Goal: Task Accomplishment & Management: Use online tool/utility

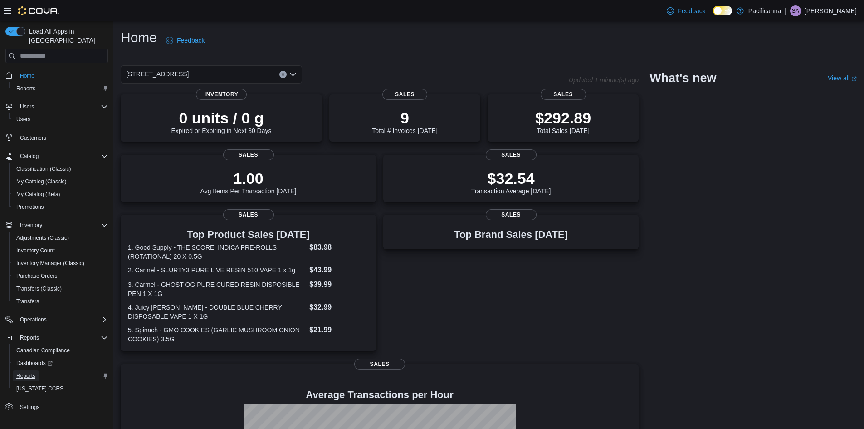
click at [26, 372] on span "Reports" at bounding box center [25, 375] width 19 height 7
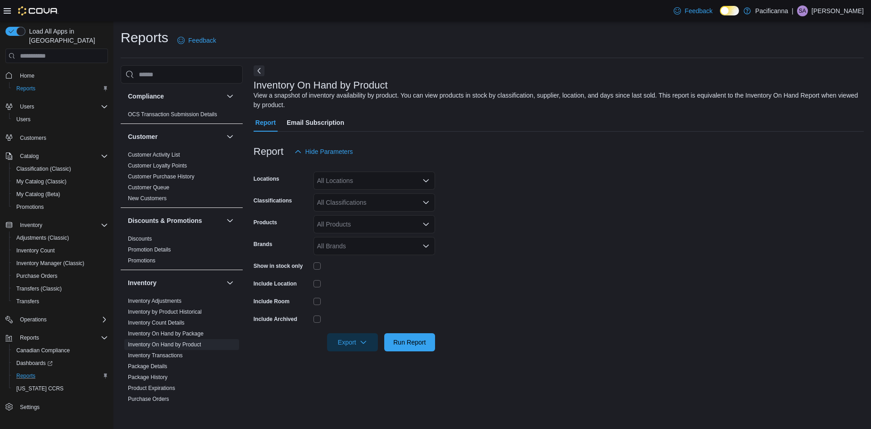
click at [366, 180] on div "All Locations" at bounding box center [374, 180] width 122 height 18
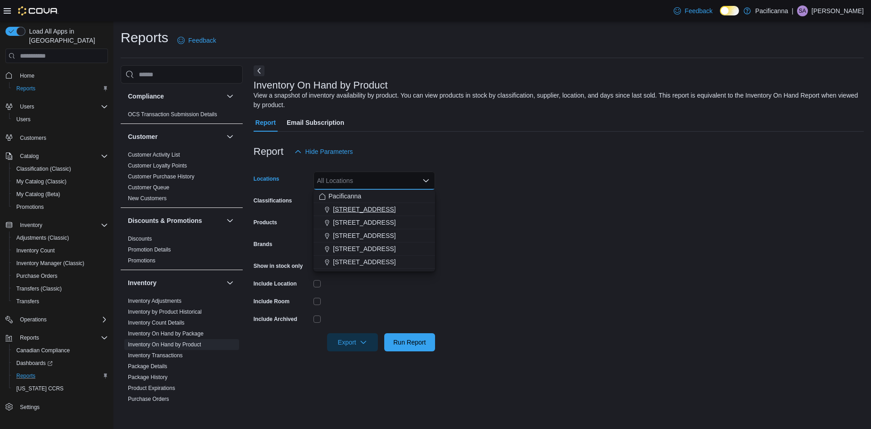
click at [377, 208] on span "#7 - 425 Simcoe Street" at bounding box center [364, 209] width 63 height 9
click at [484, 199] on form "Locations #7 - 425 Simcoe Street Combo box. Selected. #7 - 425 Simcoe Street. P…" at bounding box center [559, 256] width 610 height 191
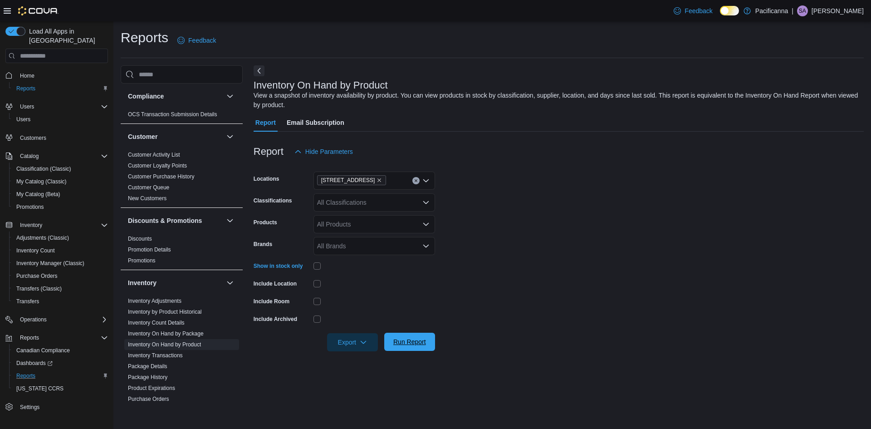
click at [424, 342] on span "Run Report" at bounding box center [409, 341] width 33 height 9
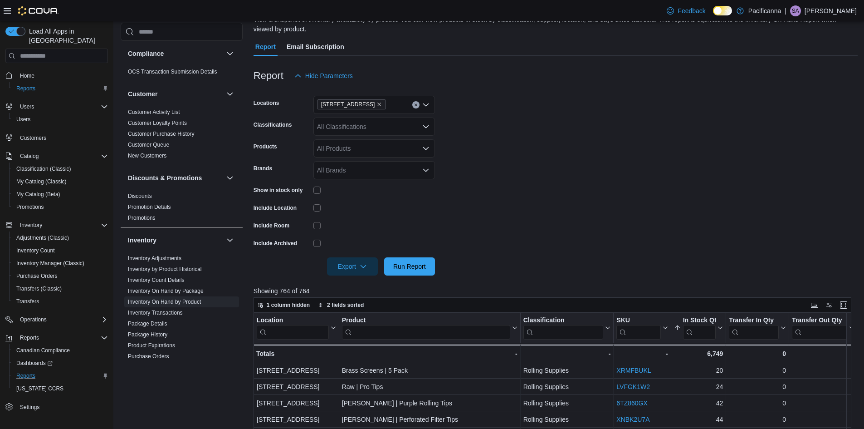
scroll to position [68, 0]
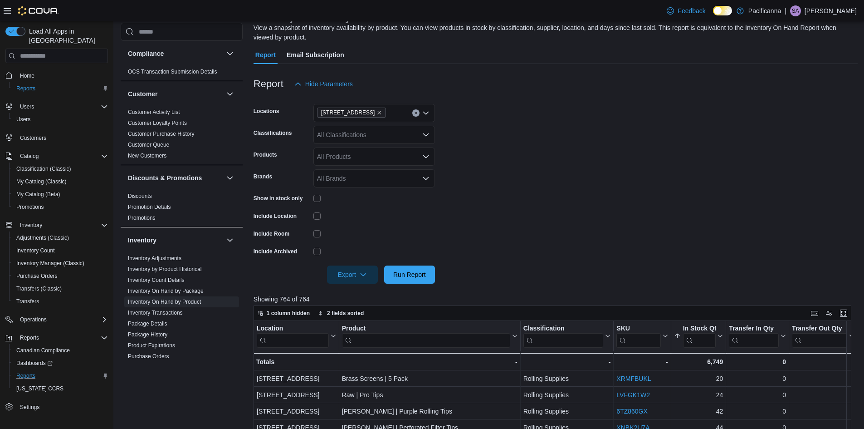
click at [414, 113] on icon "Clear input" at bounding box center [416, 113] width 4 height 4
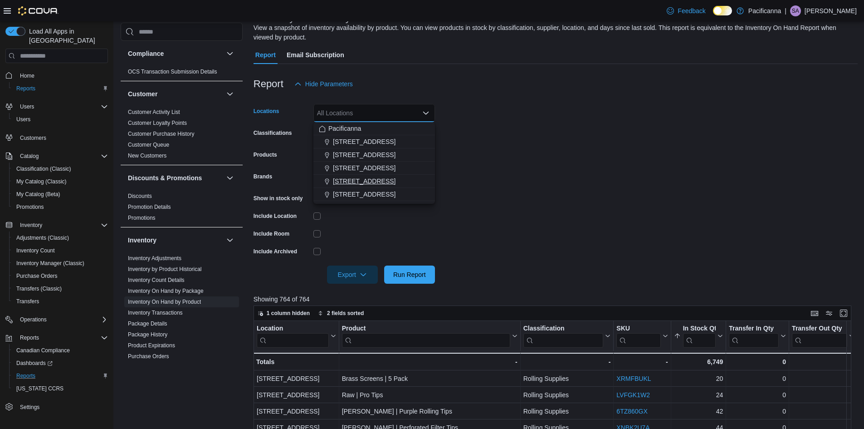
click at [361, 177] on span "1881 Fort Street" at bounding box center [364, 180] width 63 height 9
click at [426, 269] on span "Run Report" at bounding box center [410, 274] width 40 height 18
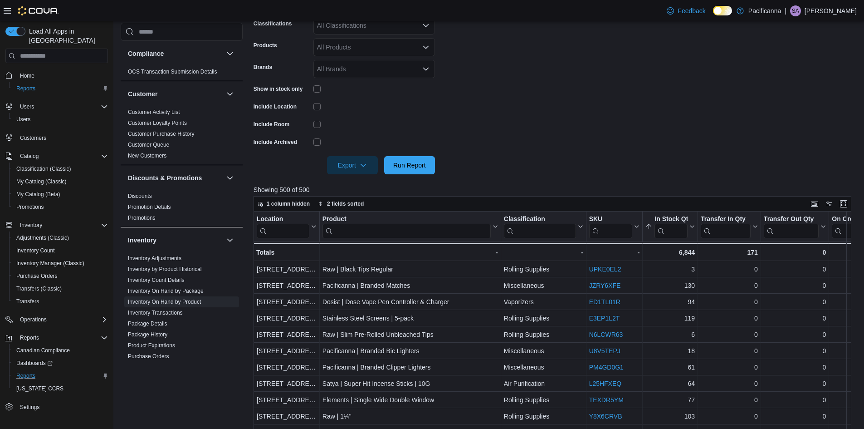
scroll to position [113, 0]
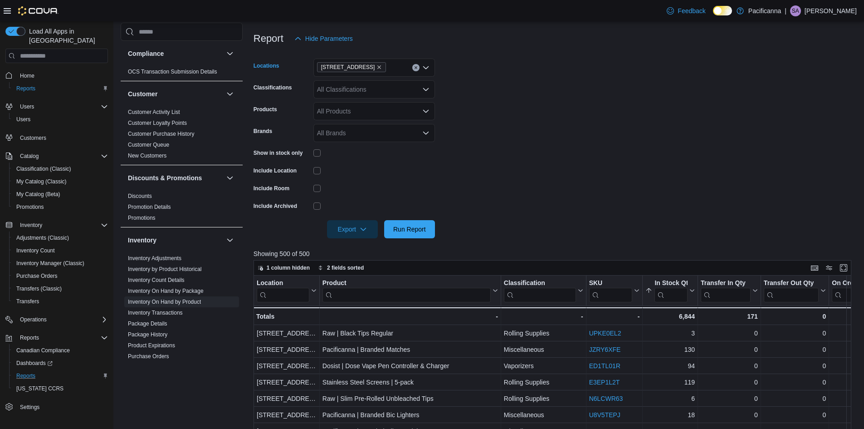
click at [414, 67] on icon "Clear input" at bounding box center [416, 68] width 4 height 4
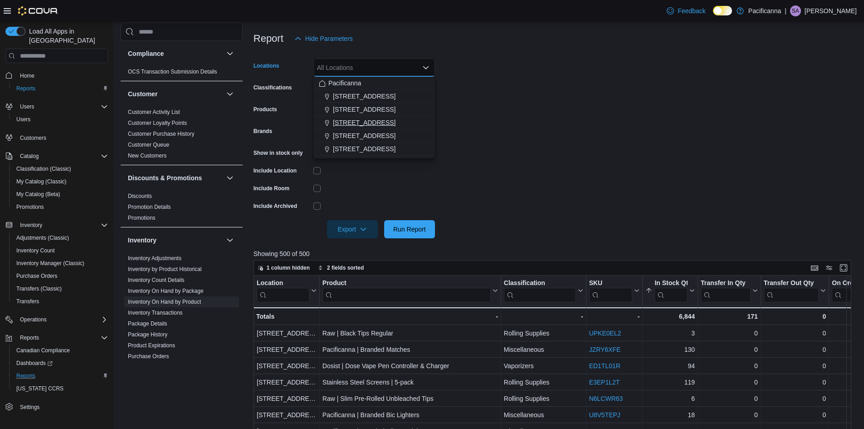
click at [359, 125] on span "1560 Fairfield Road" at bounding box center [364, 122] width 63 height 9
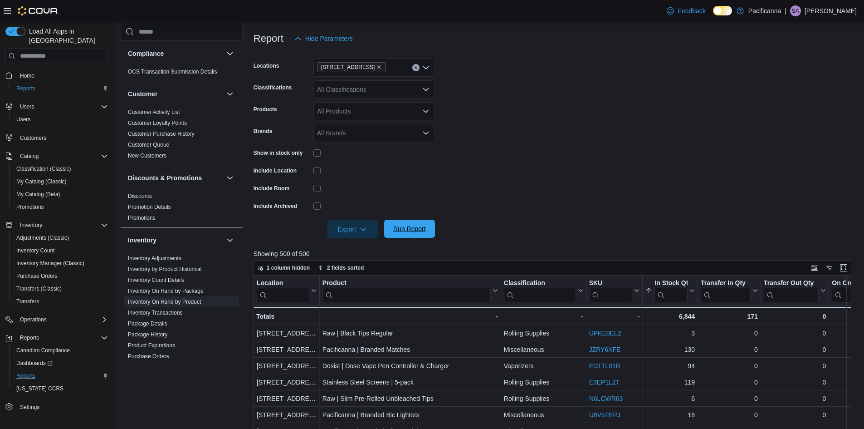
click at [421, 228] on span "Run Report" at bounding box center [409, 228] width 33 height 9
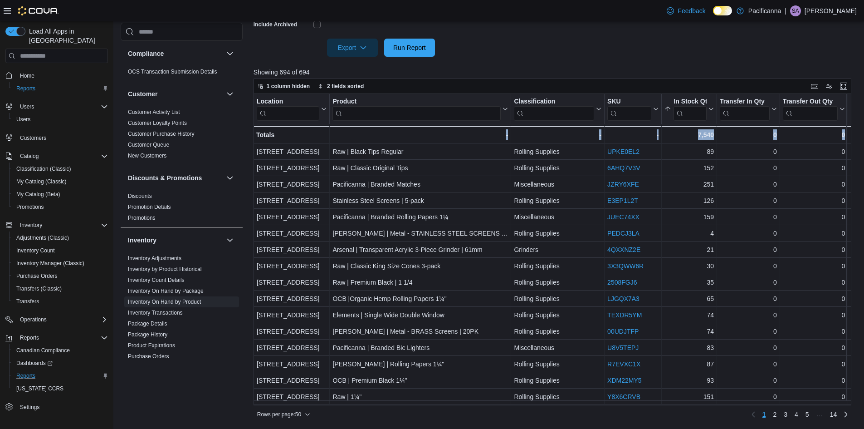
drag, startPoint x: 304, startPoint y: 406, endPoint x: 343, endPoint y: 405, distance: 39.0
click at [343, 405] on div "1 column hidden 2 fields sorted Location Click to view column header actions Pr…" at bounding box center [553, 249] width 598 height 343
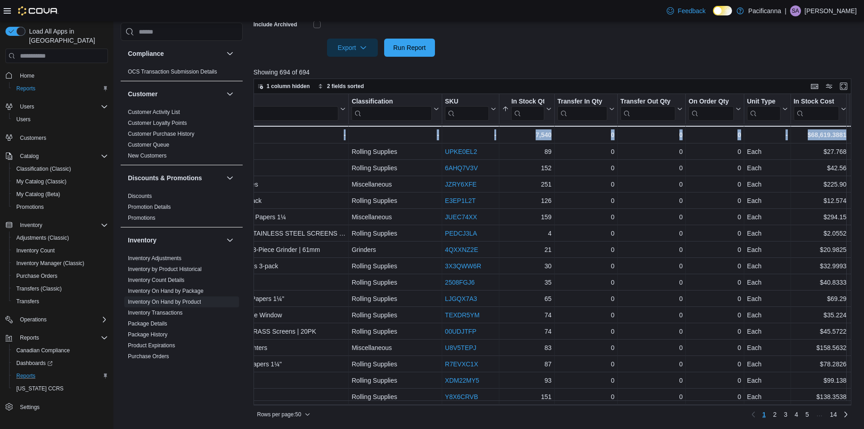
scroll to position [0, 210]
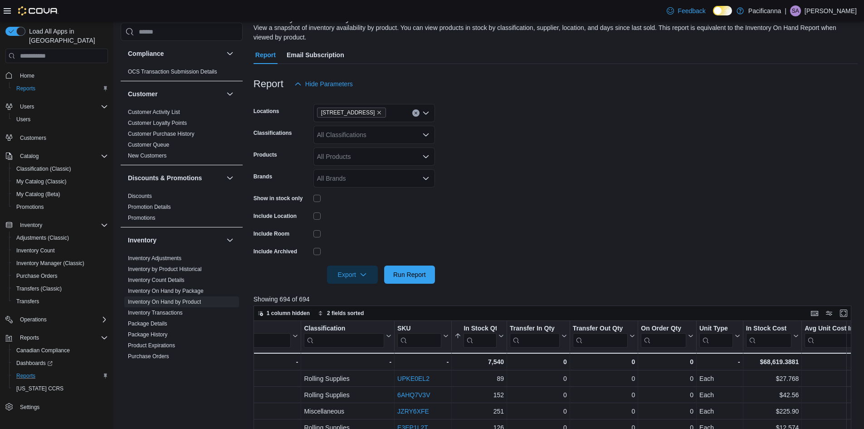
scroll to position [0, 0]
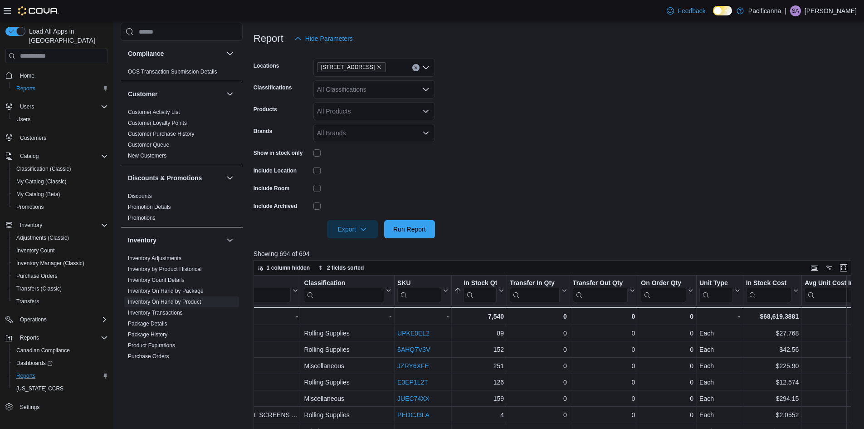
scroll to position [68, 0]
